Goal: Transaction & Acquisition: Obtain resource

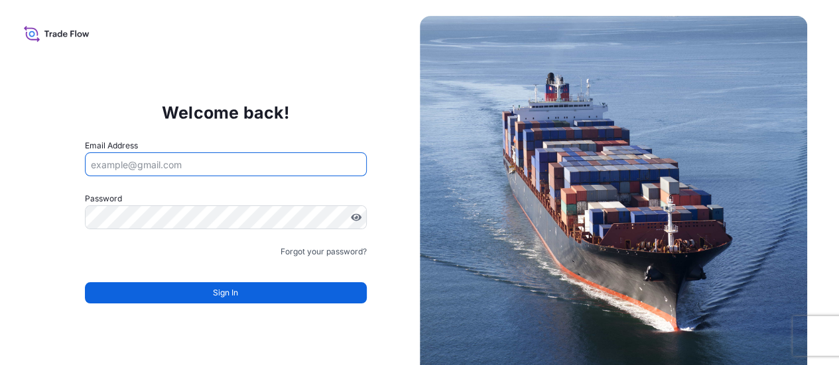
click at [232, 167] on input "Email Address" at bounding box center [226, 164] width 282 height 24
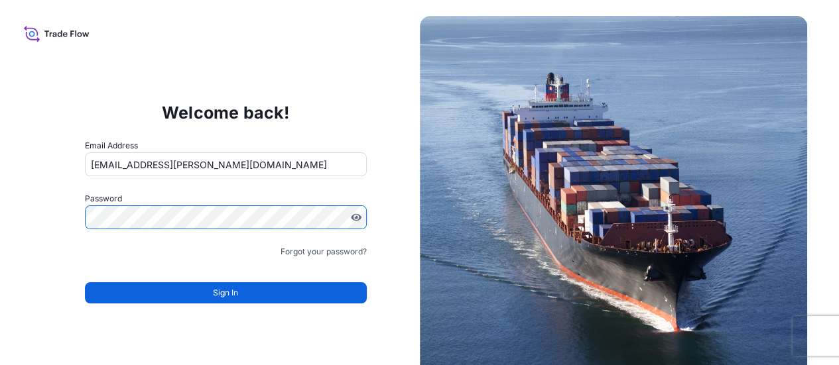
click at [245, 158] on input "sarahjade.landry@hotmail.com" at bounding box center [226, 164] width 282 height 24
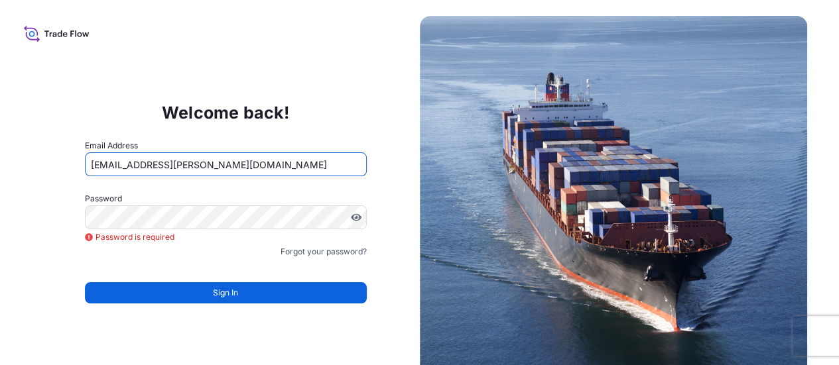
type input "[PERSON_NAME][EMAIL_ADDRESS][PERSON_NAME][DOMAIN_NAME]"
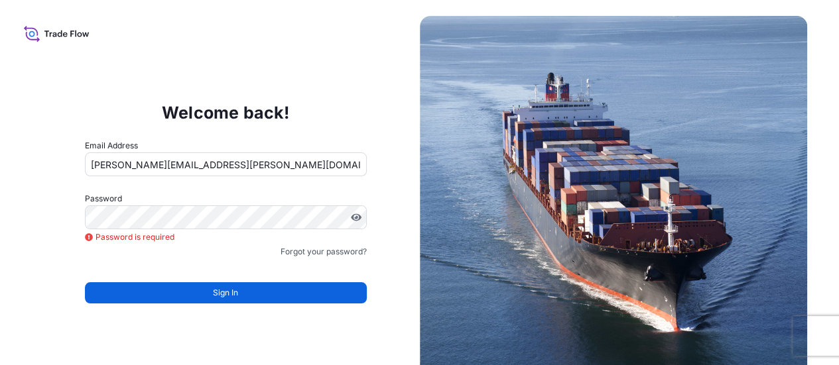
click at [34, 36] on icon at bounding box center [57, 33] width 66 height 19
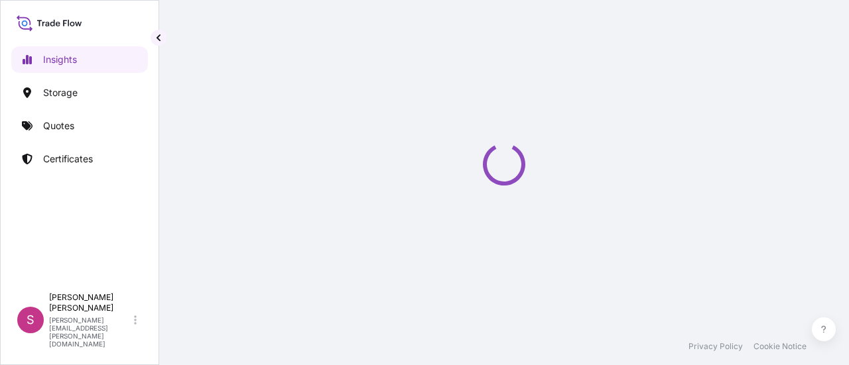
select select "2025"
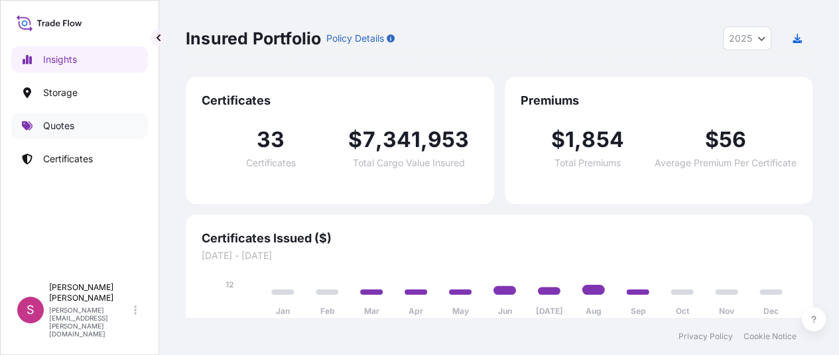
click at [76, 124] on link "Quotes" at bounding box center [79, 126] width 137 height 27
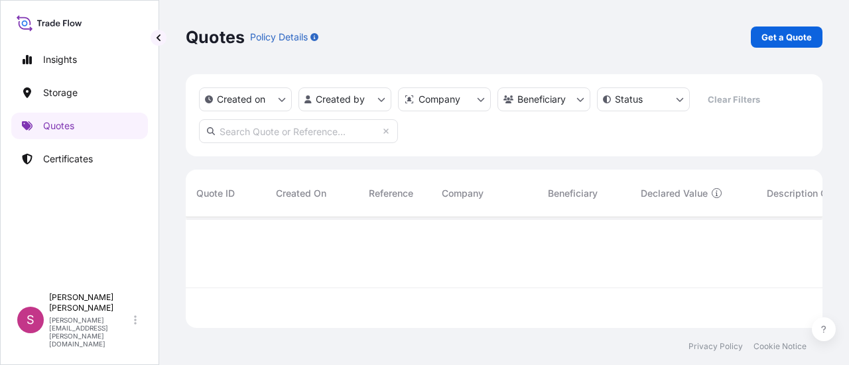
scroll to position [148, 626]
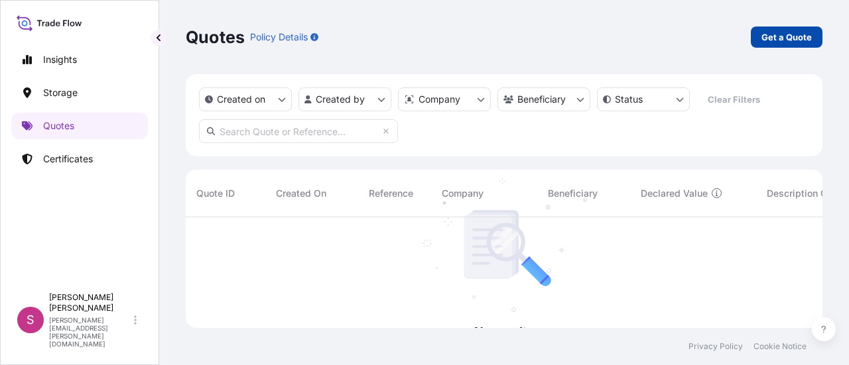
click at [792, 38] on p "Get a Quote" at bounding box center [786, 36] width 50 height 13
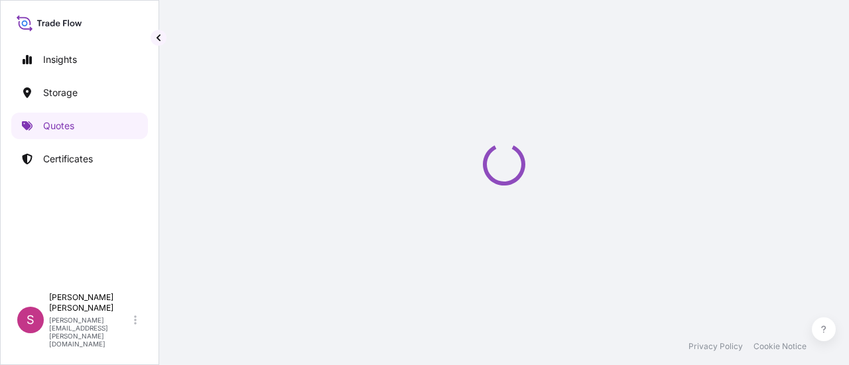
scroll to position [21, 0]
select select "Sea"
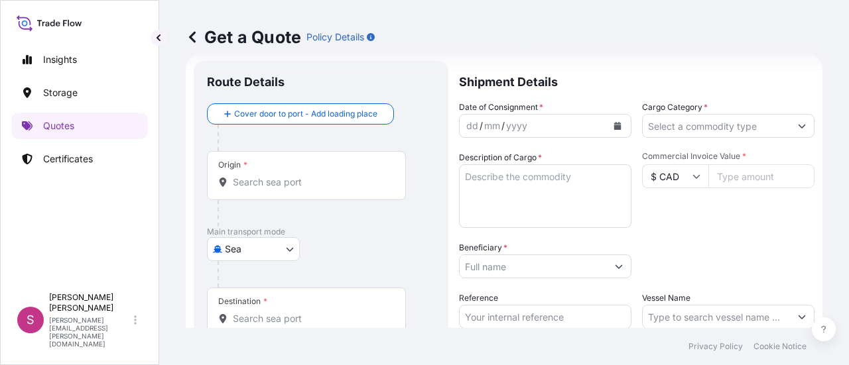
click at [257, 253] on body "Insights Storage Quotes Certificates S [PERSON_NAME] Landry [EMAIL_ADDRESS][PER…" at bounding box center [424, 182] width 849 height 365
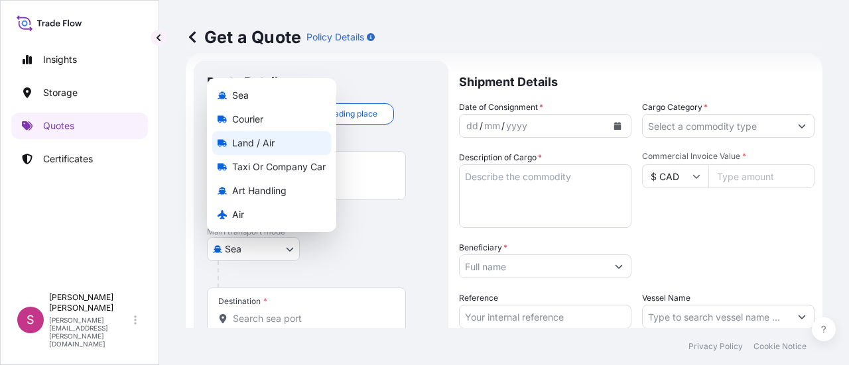
click at [279, 141] on div "Land / Air" at bounding box center [271, 143] width 119 height 24
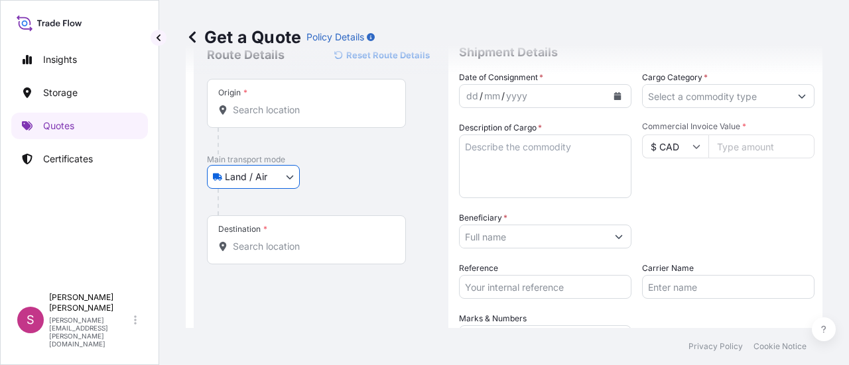
scroll to position [40, 0]
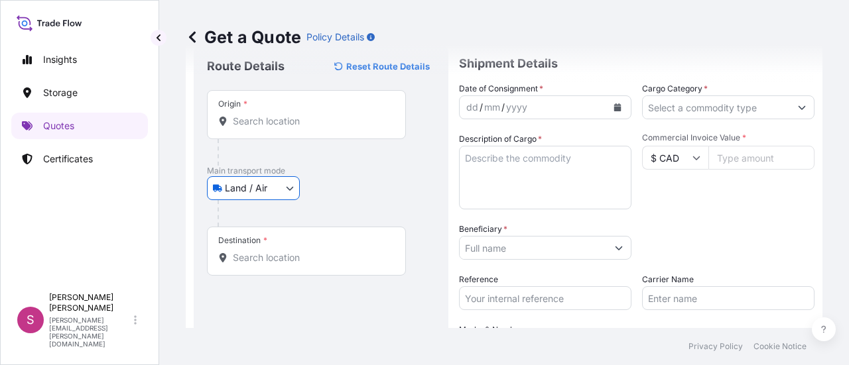
click at [292, 127] on input "Origin *" at bounding box center [311, 121] width 156 height 13
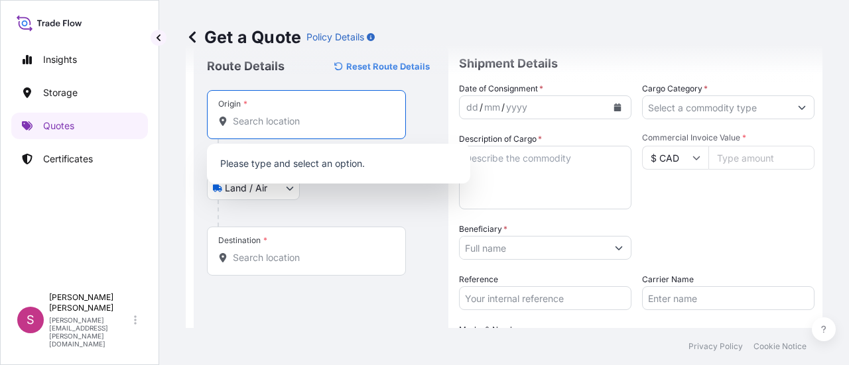
paste input "[STREET_ADDRESS]"
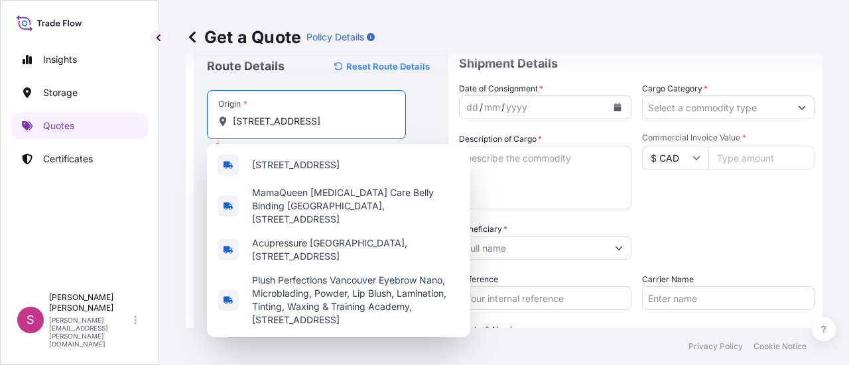
scroll to position [0, 0]
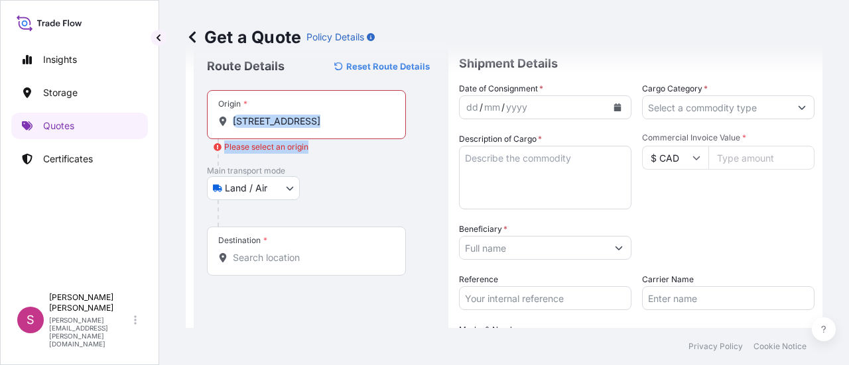
drag, startPoint x: 231, startPoint y: 124, endPoint x: 412, endPoint y: 132, distance: 181.2
click at [412, 132] on div "Origin * [STREET_ADDRESS] Please select an origin" at bounding box center [321, 128] width 228 height 76
click at [400, 125] on div "Origin * [STREET_ADDRESS]" at bounding box center [306, 114] width 199 height 49
click at [389, 125] on input "[STREET_ADDRESS]" at bounding box center [311, 121] width 156 height 13
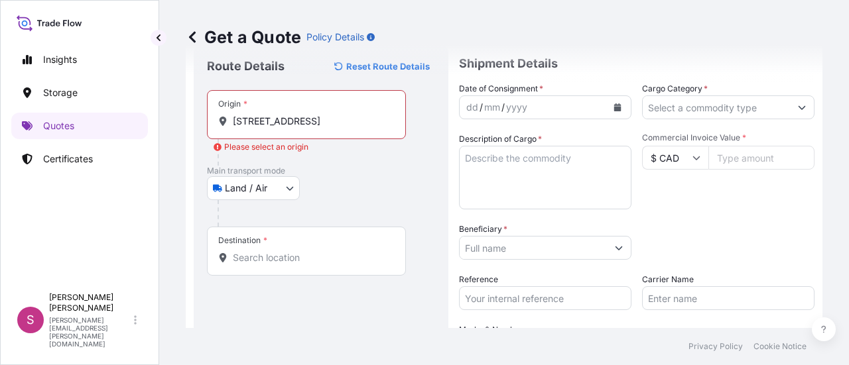
drag, startPoint x: 229, startPoint y: 119, endPoint x: 333, endPoint y: 121, distance: 104.8
click at [329, 121] on div "[STREET_ADDRESS]" at bounding box center [306, 121] width 176 height 13
click at [329, 121] on input "[STREET_ADDRESS]" at bounding box center [311, 121] width 156 height 13
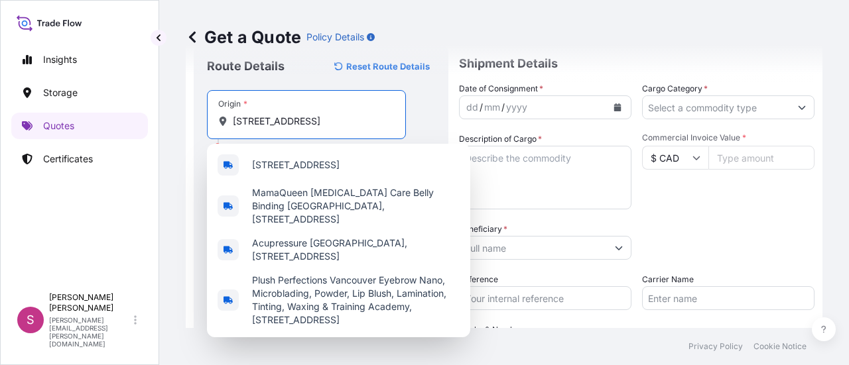
drag, startPoint x: 353, startPoint y: 121, endPoint x: 220, endPoint y: 117, distance: 132.6
click at [220, 117] on div "[STREET_ADDRESS]" at bounding box center [306, 121] width 176 height 13
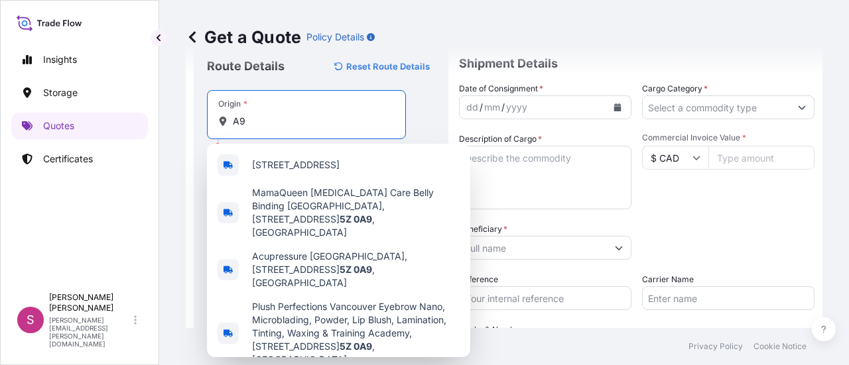
type input "9"
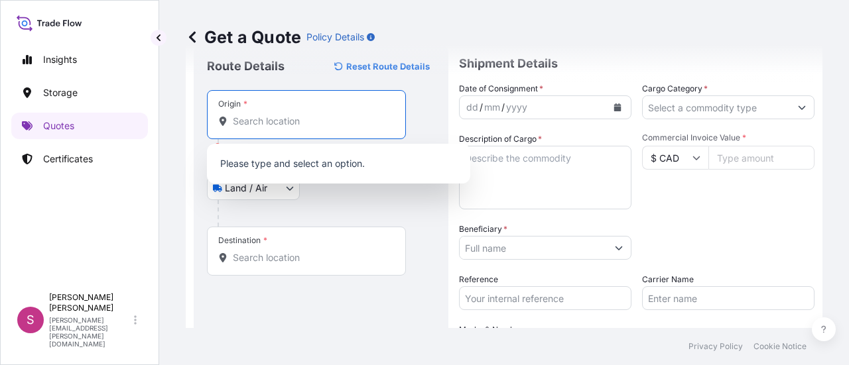
paste input "Cactus Club Cafe [STREET_ADDRESS]"
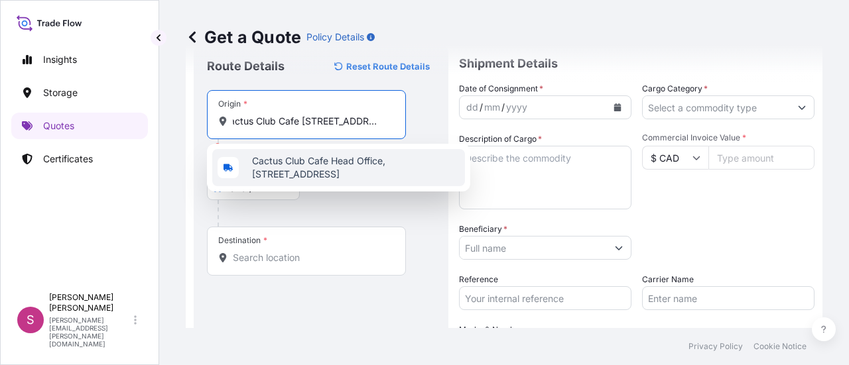
click at [334, 174] on span "Cactus Club Cafe Head Office, [STREET_ADDRESS]" at bounding box center [356, 167] width 208 height 27
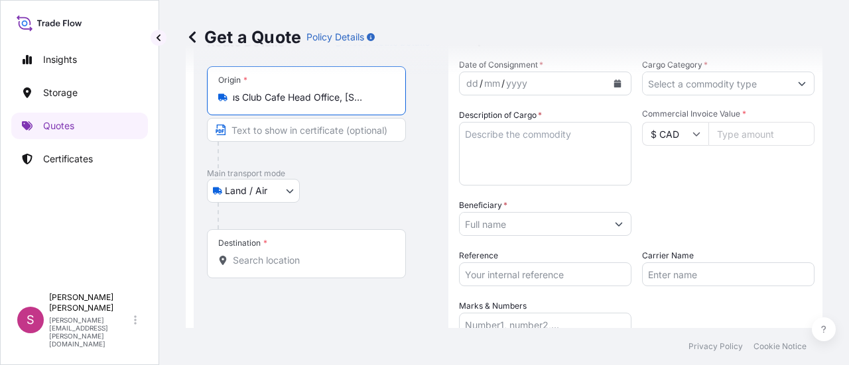
scroll to position [65, 0]
type input "Cactus Club Cafe Head Office, [STREET_ADDRESS]"
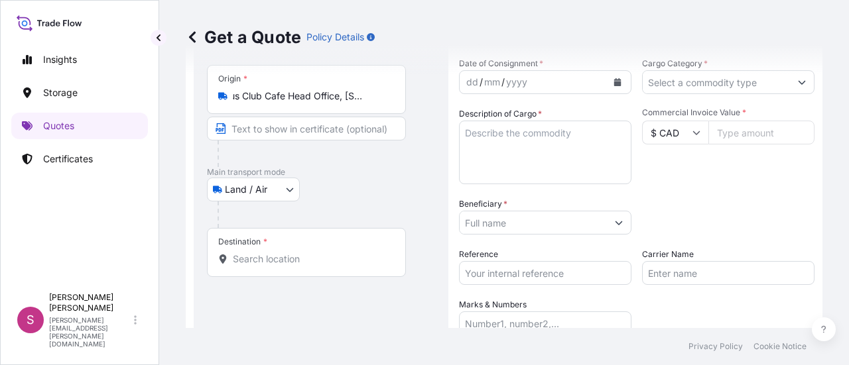
scroll to position [0, 0]
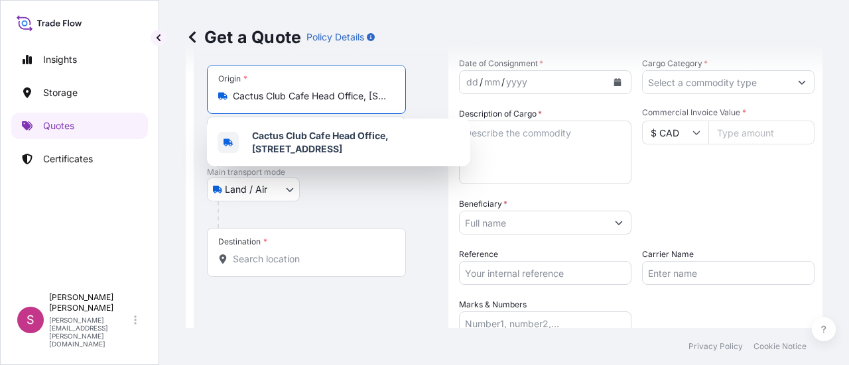
click at [267, 252] on div "Destination *" at bounding box center [306, 252] width 199 height 49
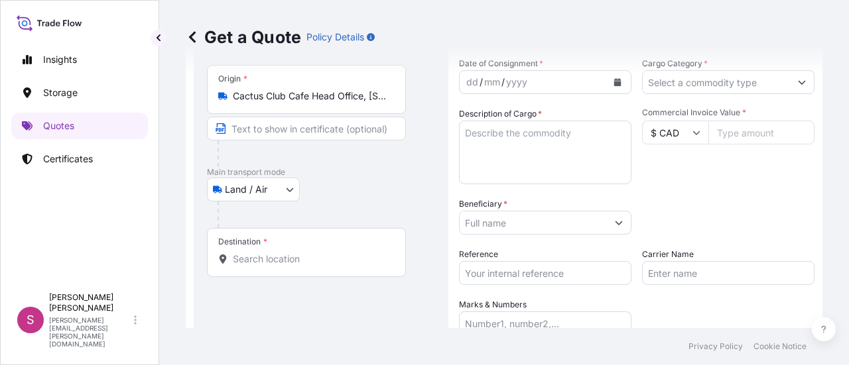
click at [293, 267] on div "Destination *" at bounding box center [306, 252] width 199 height 49
click at [293, 266] on input "Destination *" at bounding box center [311, 259] width 156 height 13
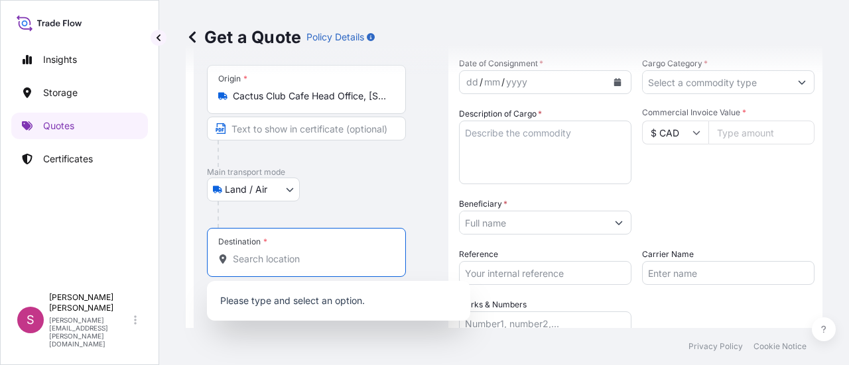
paste input "[STREET_ADDRESS]"
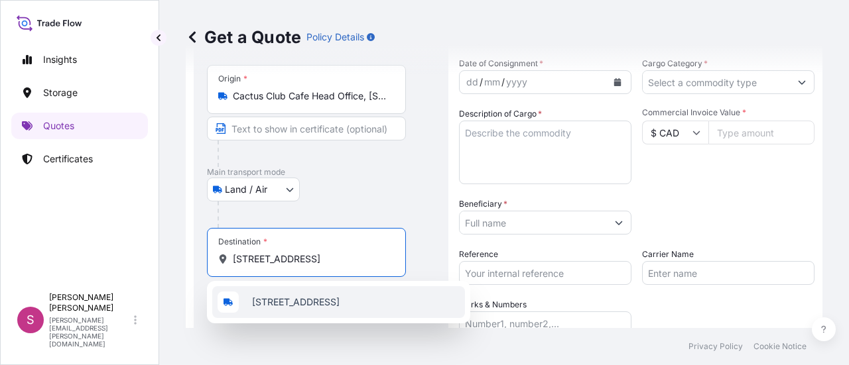
click at [331, 308] on span "[STREET_ADDRESS]" at bounding box center [296, 302] width 88 height 13
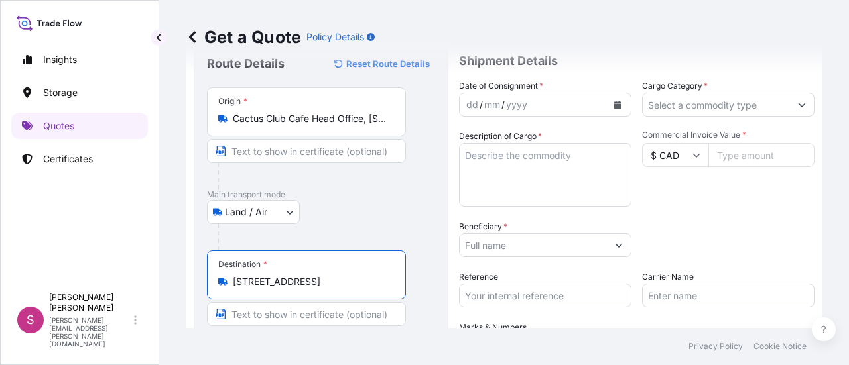
scroll to position [36, 0]
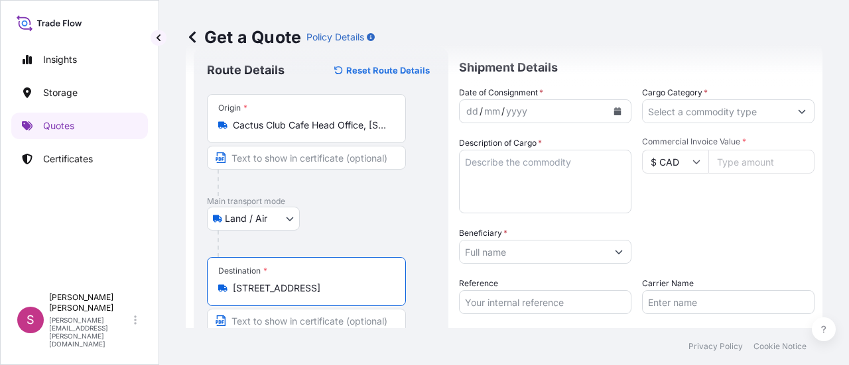
type input "[STREET_ADDRESS]"
click at [534, 112] on div "dd / mm / yyyy" at bounding box center [532, 111] width 147 height 24
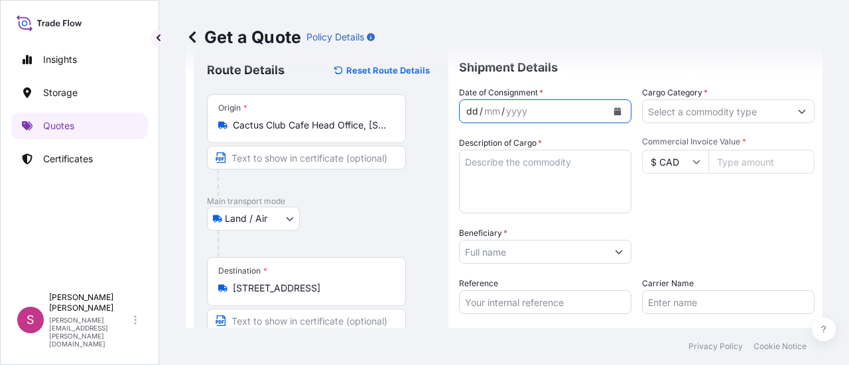
scroll to position [0, 0]
click at [613, 107] on icon "Calendar" at bounding box center [617, 111] width 8 height 8
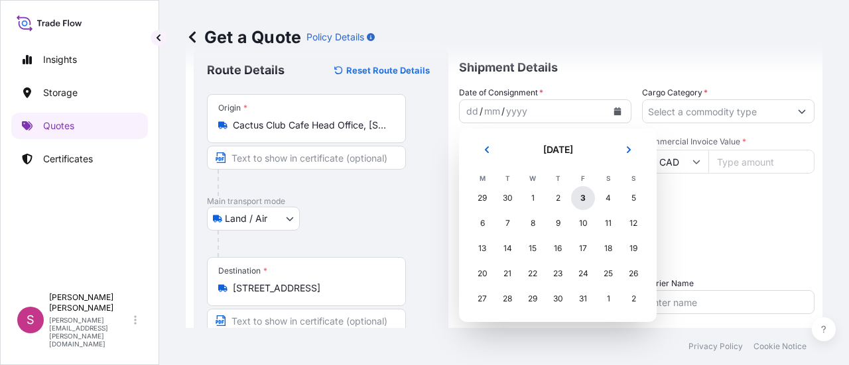
click at [582, 198] on div "3" at bounding box center [583, 198] width 24 height 24
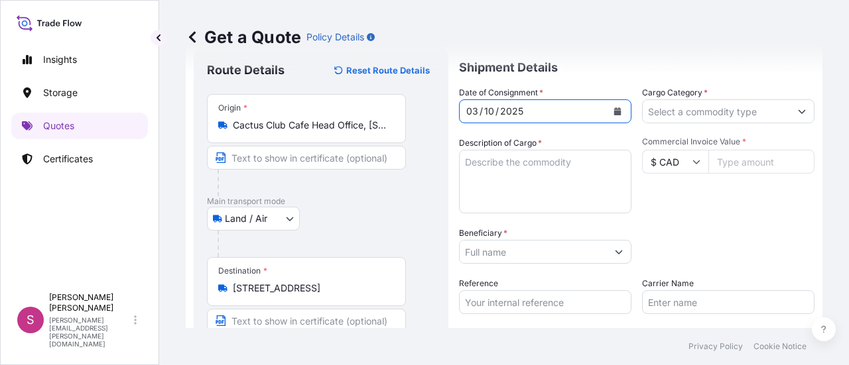
click at [703, 114] on input "Cargo Category *" at bounding box center [715, 111] width 147 height 24
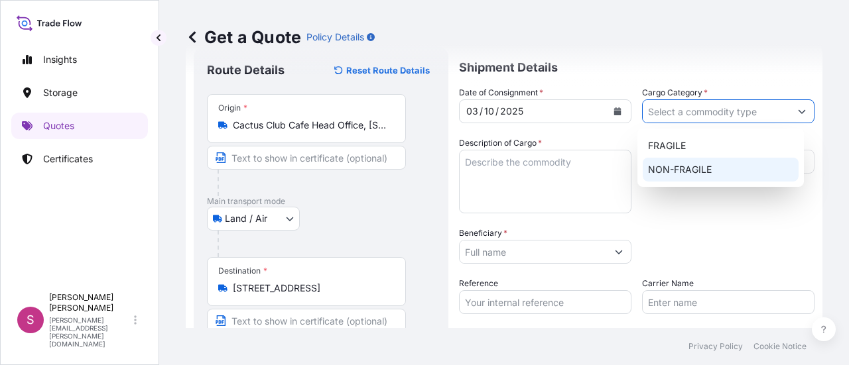
click at [709, 166] on div "NON-FRAGILE" at bounding box center [720, 170] width 156 height 24
type input "NON-FRAGILE"
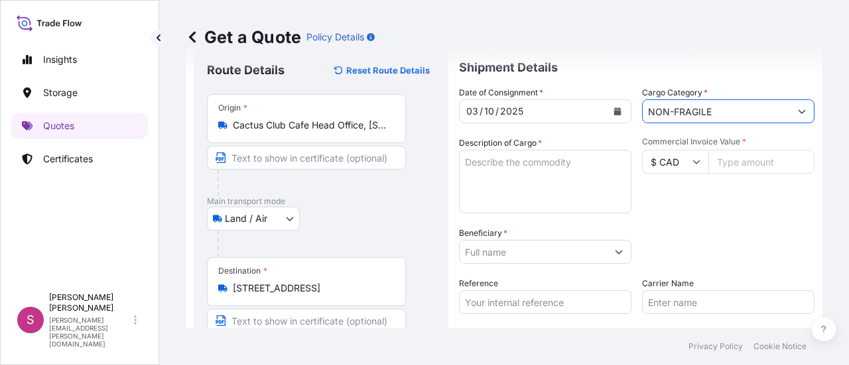
click at [526, 179] on textarea "Description of Cargo *" at bounding box center [545, 182] width 172 height 64
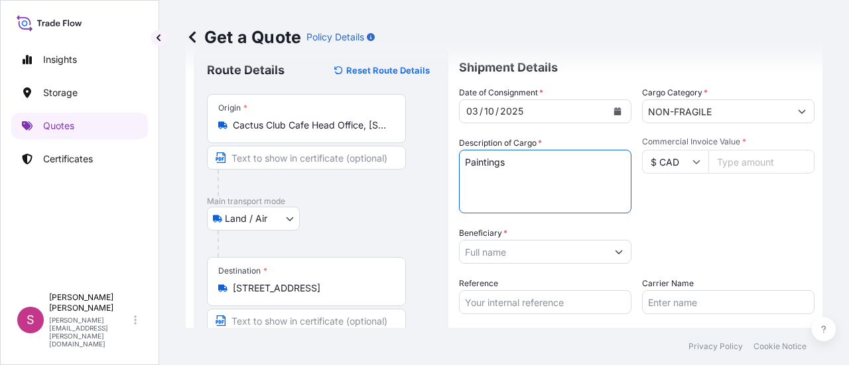
click at [463, 162] on textarea "Paintings" at bounding box center [545, 182] width 172 height 64
type textarea "10 Paintings"
click at [732, 164] on input "Commercial Invoice Value *" at bounding box center [761, 162] width 106 height 24
type input "319000"
click at [695, 208] on div "Commercial Invoice Value * $ CAD 319000" at bounding box center [728, 175] width 172 height 77
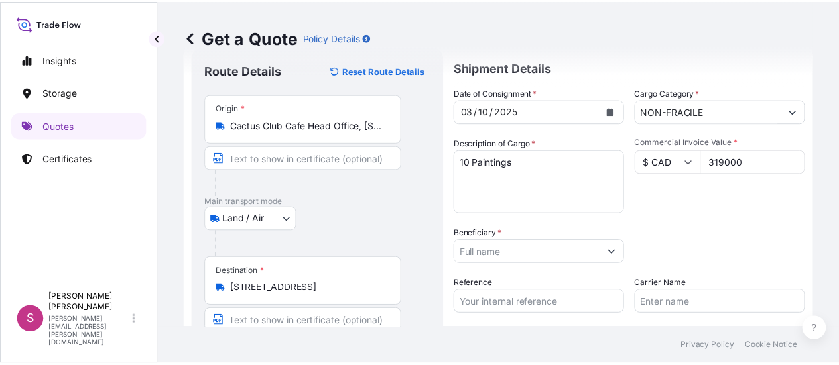
scroll to position [78, 0]
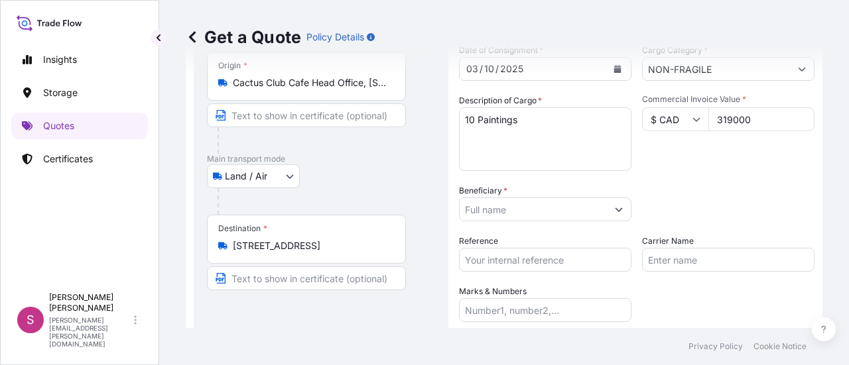
click at [570, 210] on input "Beneficiary *" at bounding box center [532, 210] width 147 height 24
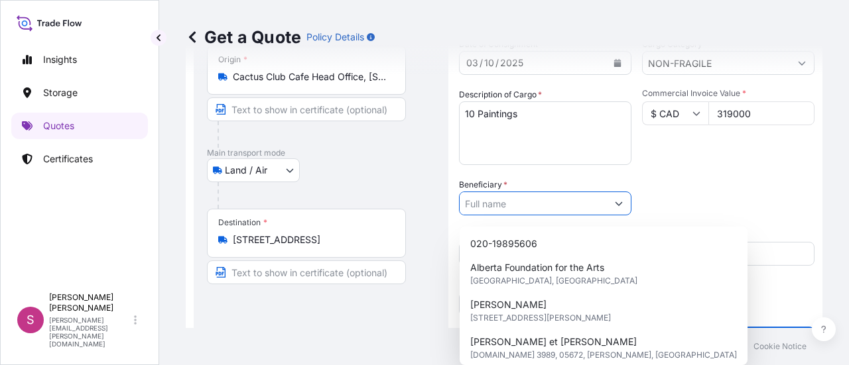
scroll to position [85, 0]
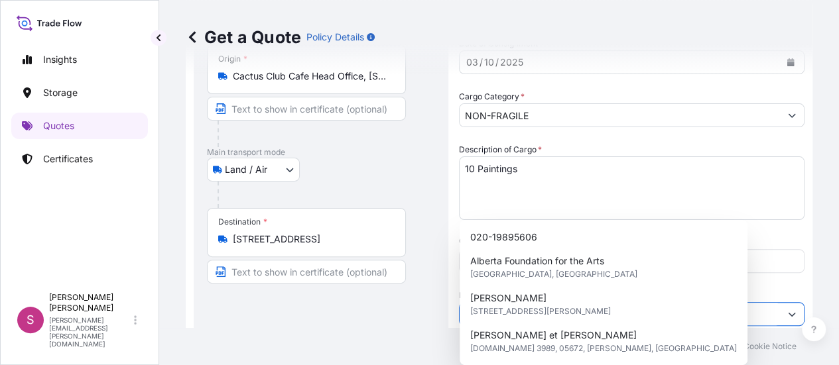
paste input "Cactus Club Cafe"
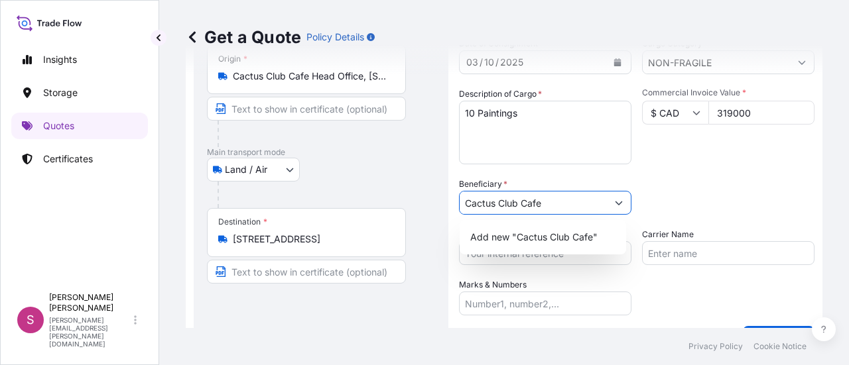
type input "Cactus Club Cafe"
click at [687, 186] on div "Packing Category Type to search a container mode Please select a primary mode o…" at bounding box center [728, 196] width 172 height 37
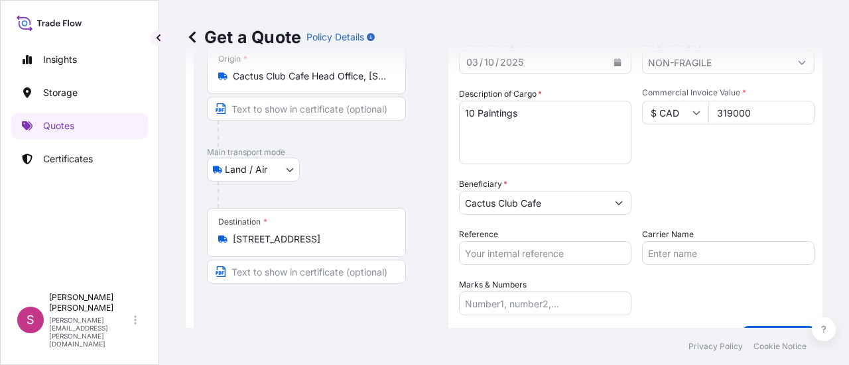
scroll to position [99, 0]
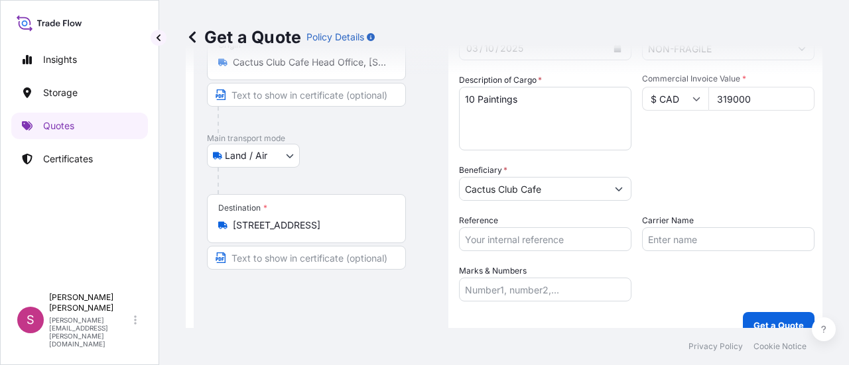
click at [497, 238] on input "Reference" at bounding box center [545, 239] width 172 height 24
paste input "B-027399"
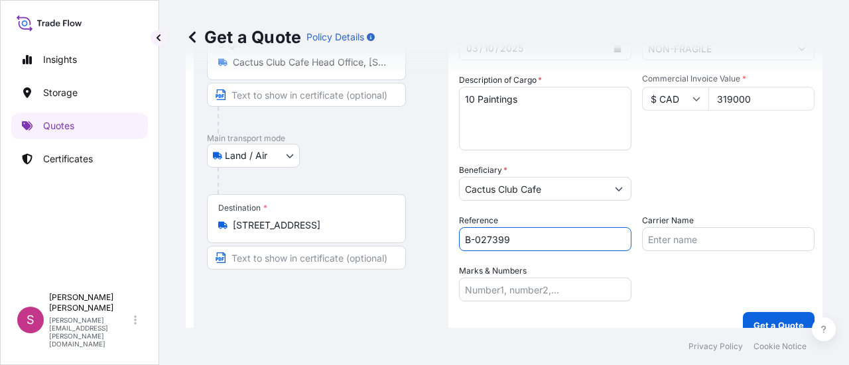
type input "B-027399"
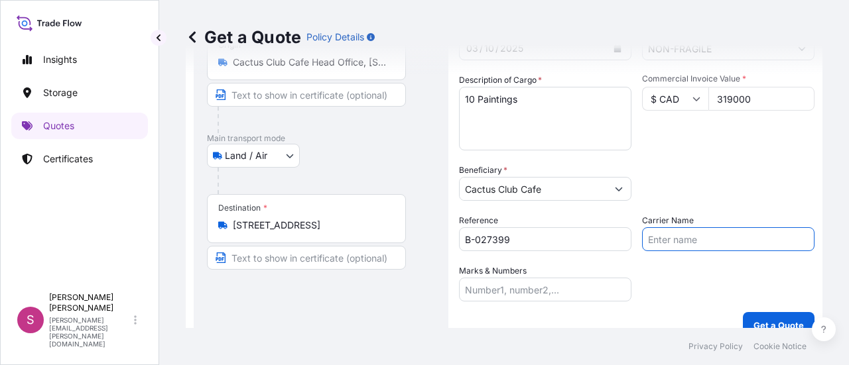
click at [672, 243] on input "Carrier Name" at bounding box center [728, 239] width 172 height 24
type input "Denbigh Fine Art Services"
click at [646, 284] on div "Date of Consignment * [DATE] Cargo Category * NON-FRAGILE Description of Cargo …" at bounding box center [636, 162] width 355 height 278
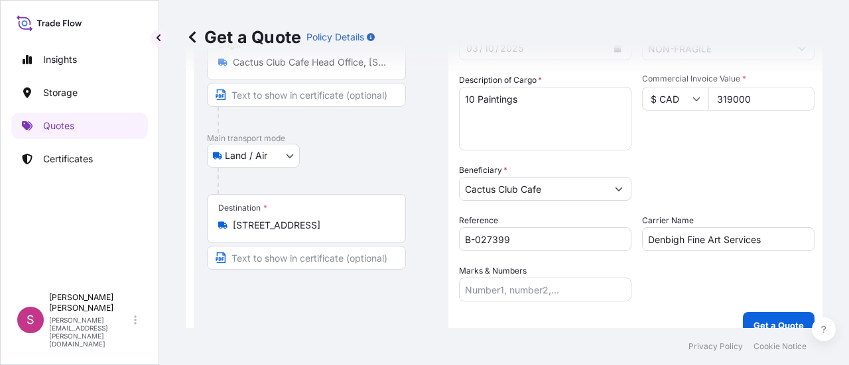
scroll to position [117, 0]
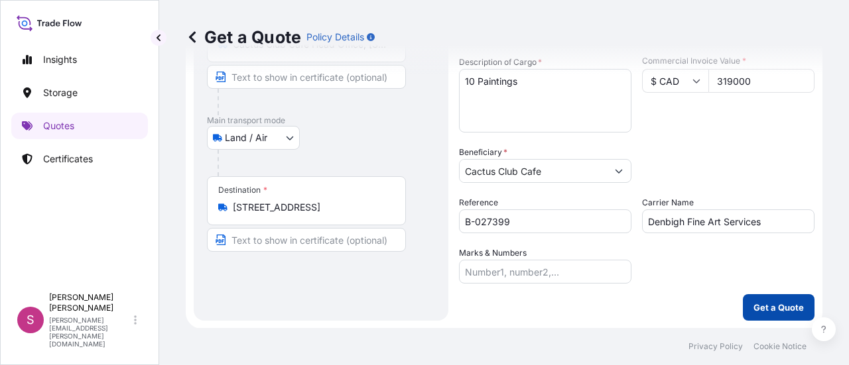
click at [753, 308] on p "Get a Quote" at bounding box center [778, 307] width 50 height 13
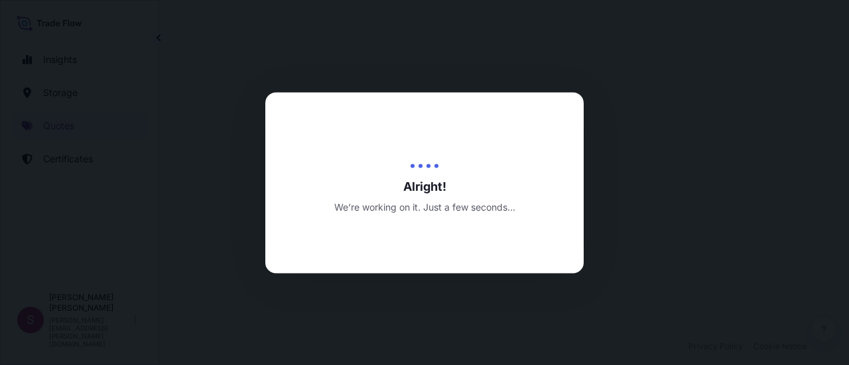
select select "Land / Air"
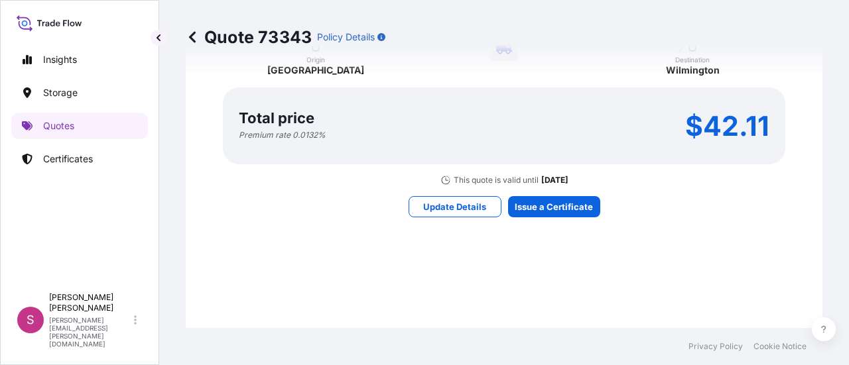
scroll to position [727, 0]
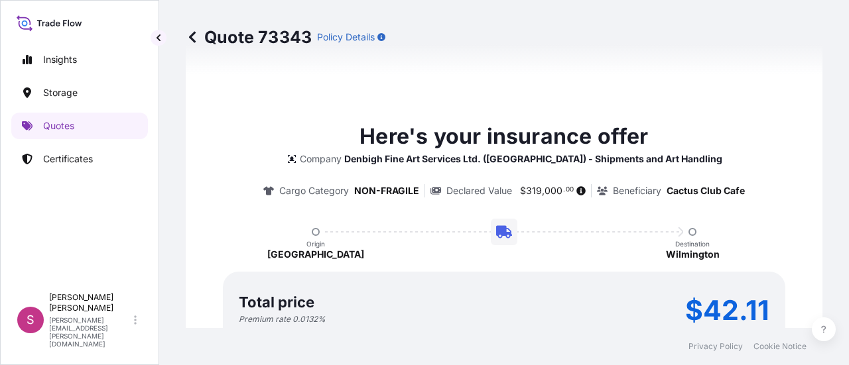
type input "[DATE]"
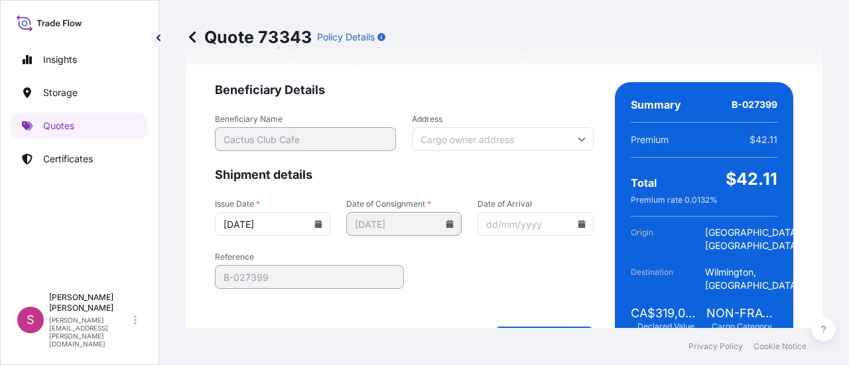
scroll to position [1521, 0]
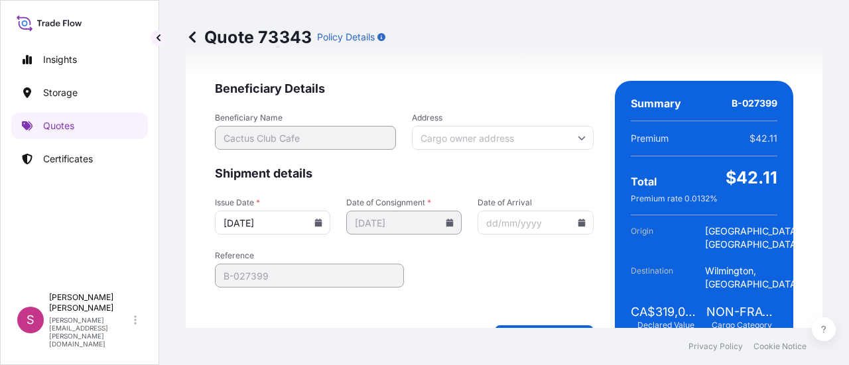
click at [469, 137] on input "Address" at bounding box center [502, 138] width 181 height 24
paste input "[STREET_ADDRESS]"
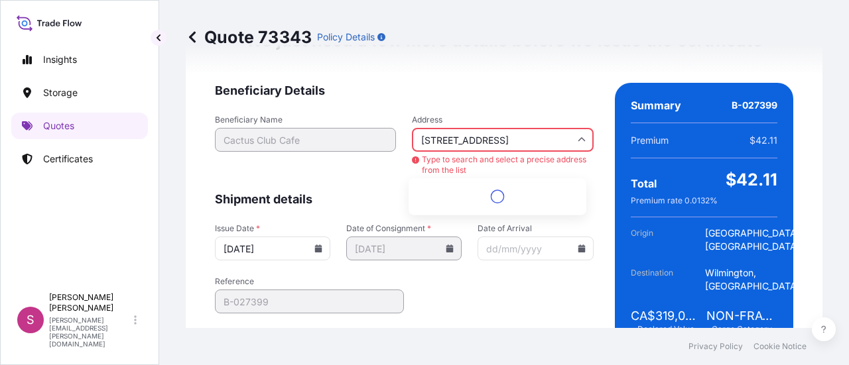
scroll to position [1524, 0]
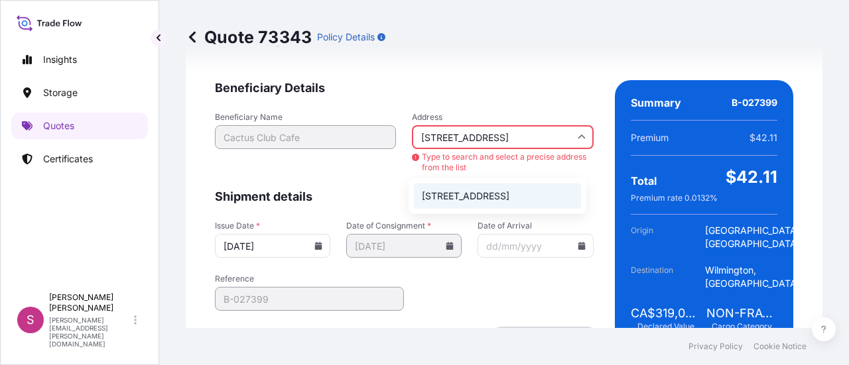
click at [489, 200] on li "[STREET_ADDRESS]" at bounding box center [497, 196] width 167 height 25
type input "[STREET_ADDRESS]"
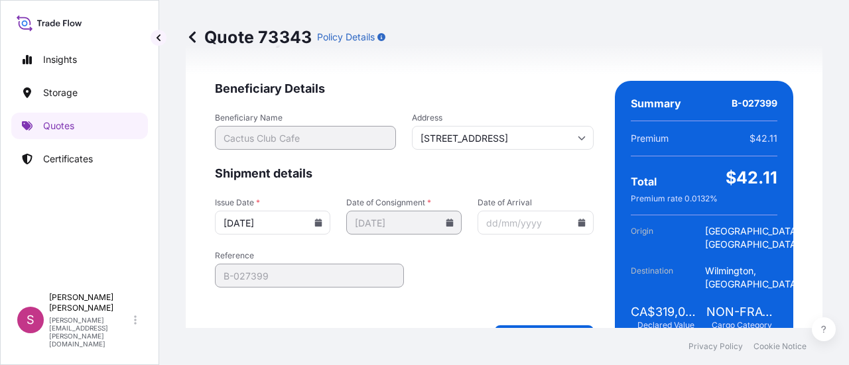
scroll to position [1557, 0]
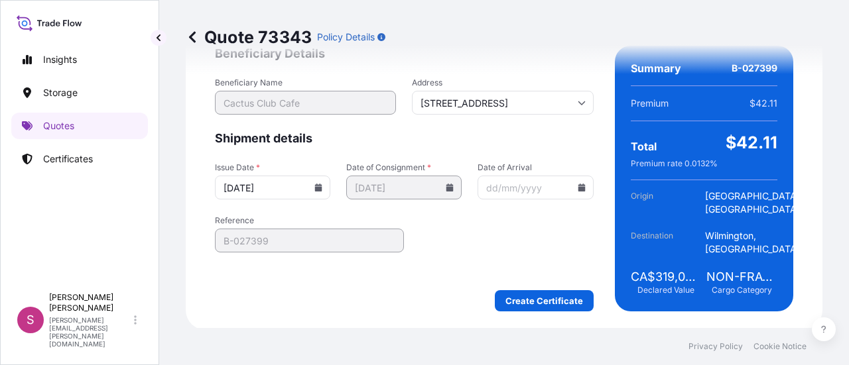
click at [509, 184] on input "Date of Arrival" at bounding box center [534, 188] width 115 height 24
click at [577, 186] on icon at bounding box center [580, 188] width 7 height 8
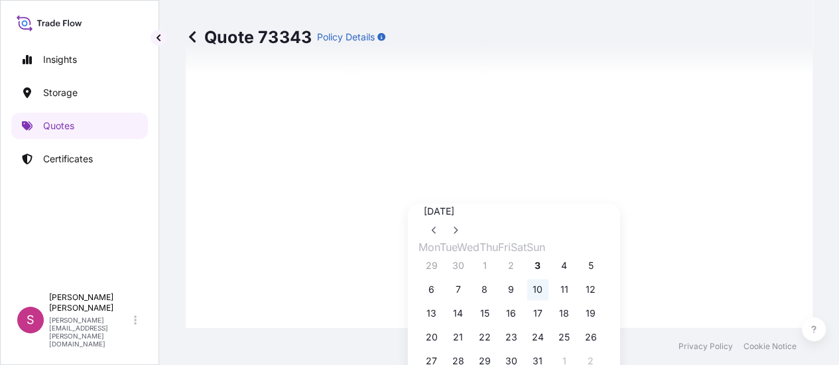
click at [548, 300] on button "10" at bounding box center [537, 289] width 21 height 21
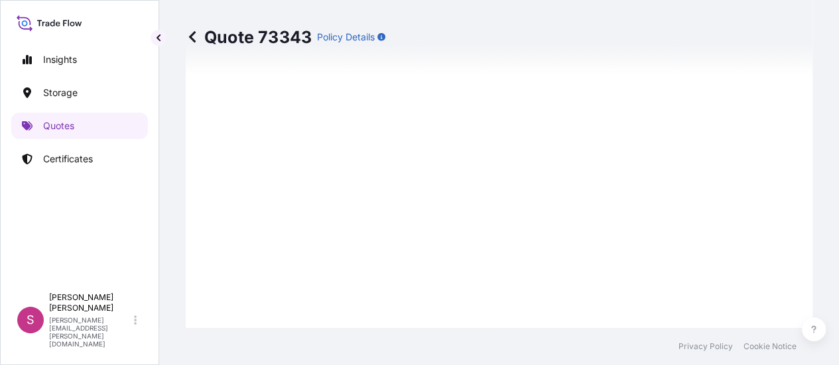
type input "[DATE]"
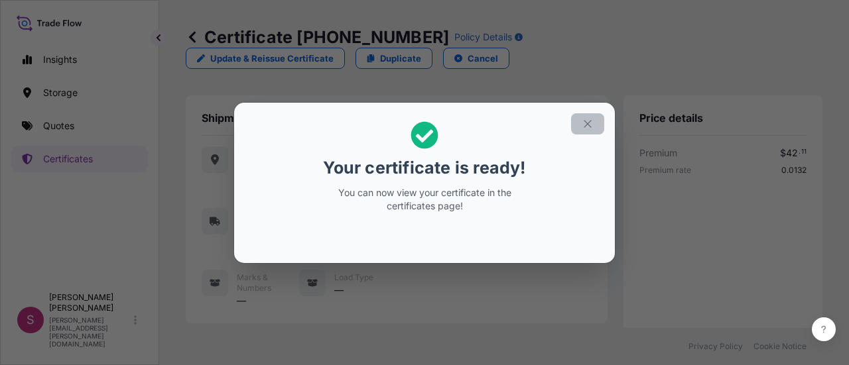
click at [586, 125] on icon "button" at bounding box center [587, 124] width 12 height 12
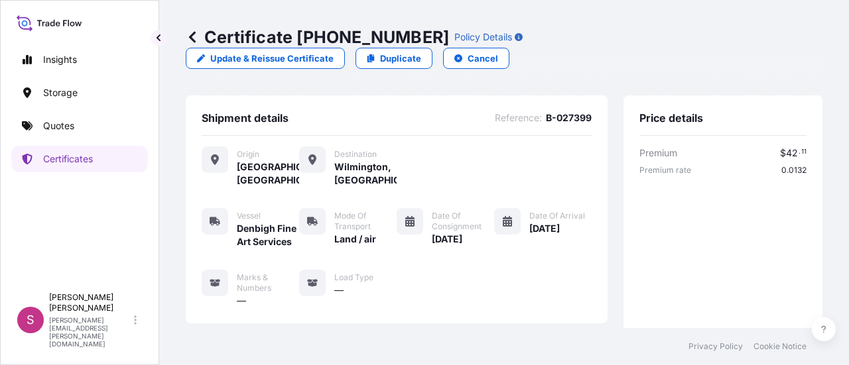
scroll to position [357, 0]
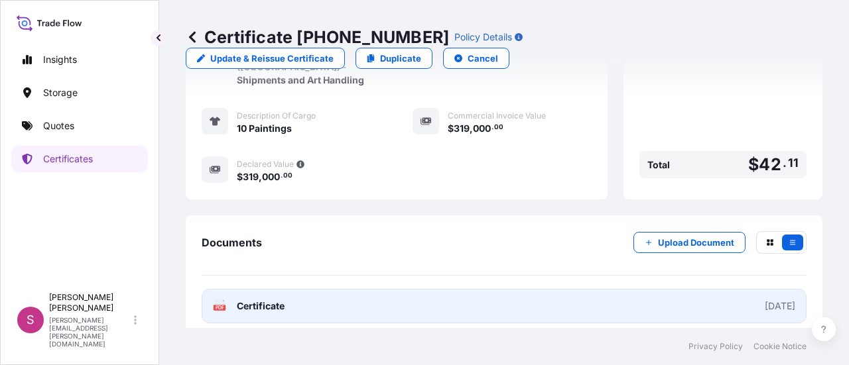
click at [404, 308] on link "PDF Certificate [DATE]" at bounding box center [504, 306] width 605 height 34
